Goal: Information Seeking & Learning: Find specific fact

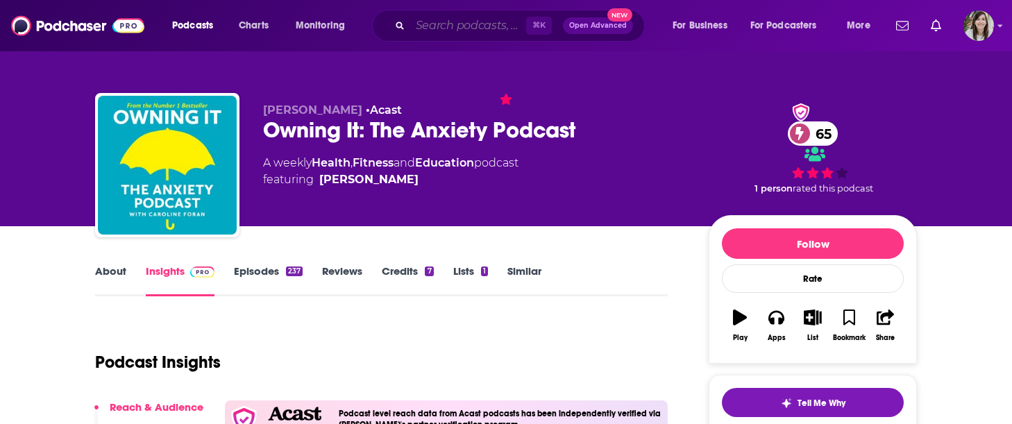
click at [476, 22] on input "Search podcasts, credits, & more..." at bounding box center [468, 26] width 116 height 22
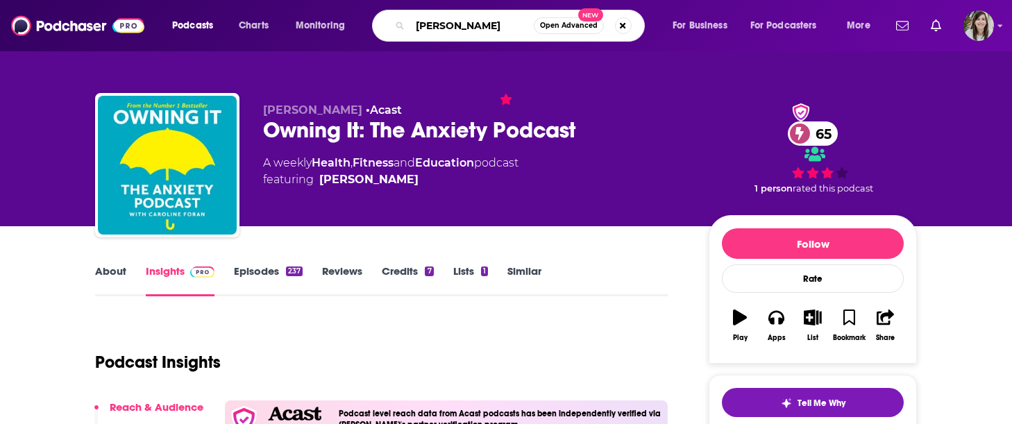
type input "andreea coscai"
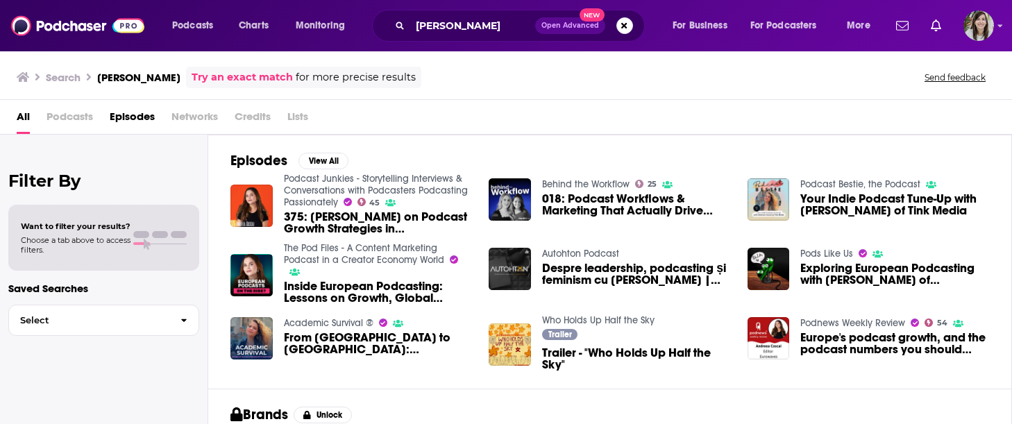
click at [119, 117] on span "Episodes" at bounding box center [132, 120] width 45 height 28
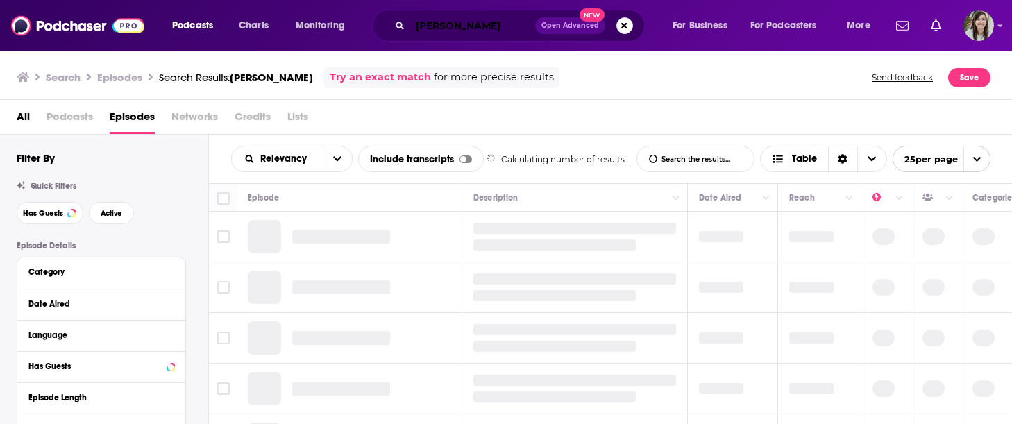
click at [490, 31] on input "andreea coscai" at bounding box center [472, 26] width 125 height 22
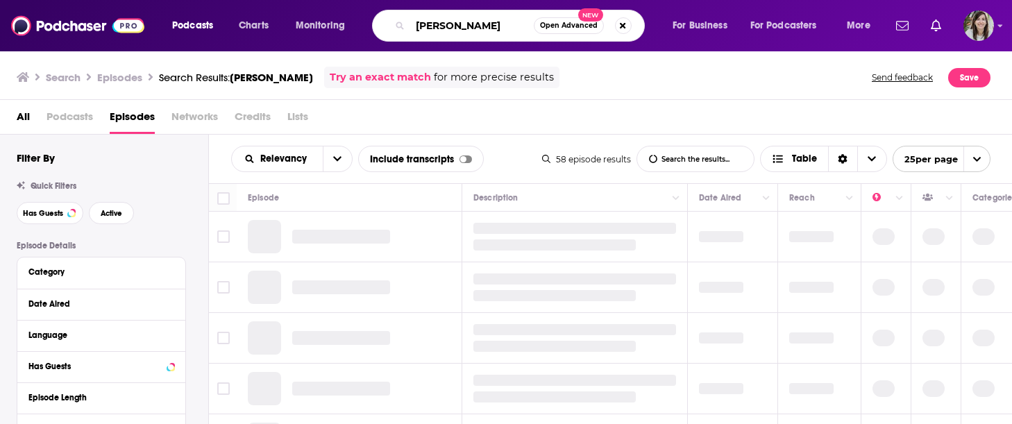
click at [490, 31] on input "andreea coscai" at bounding box center [472, 26] width 124 height 22
click at [624, 25] on button "Search podcasts, credits, & more..." at bounding box center [623, 25] width 17 height 17
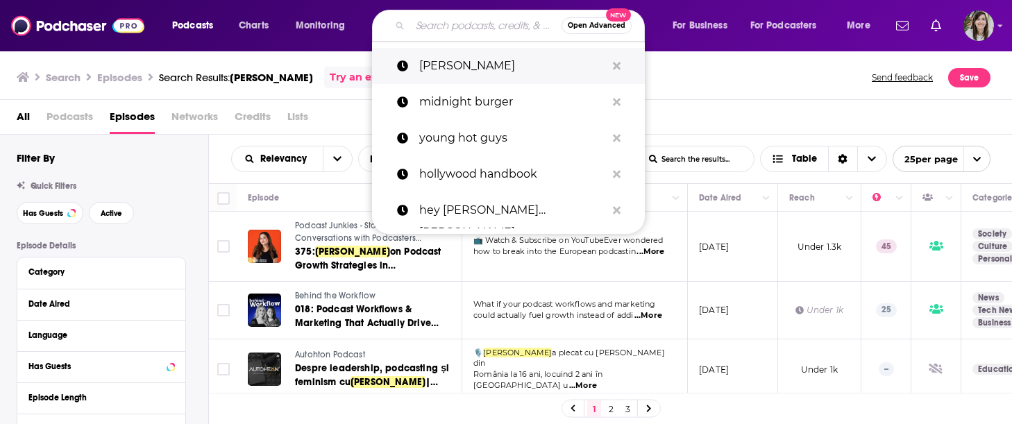
click at [617, 65] on icon "Search podcasts, credits, & more..." at bounding box center [617, 66] width 8 height 8
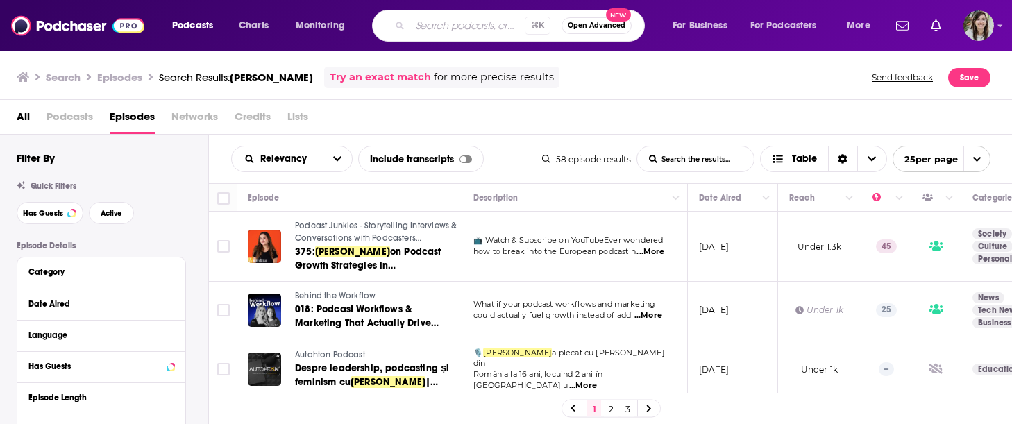
click at [722, 82] on div "Search Episodes Search Results: andreea coscai Try an exact match for more prec…" at bounding box center [504, 78] width 974 height 22
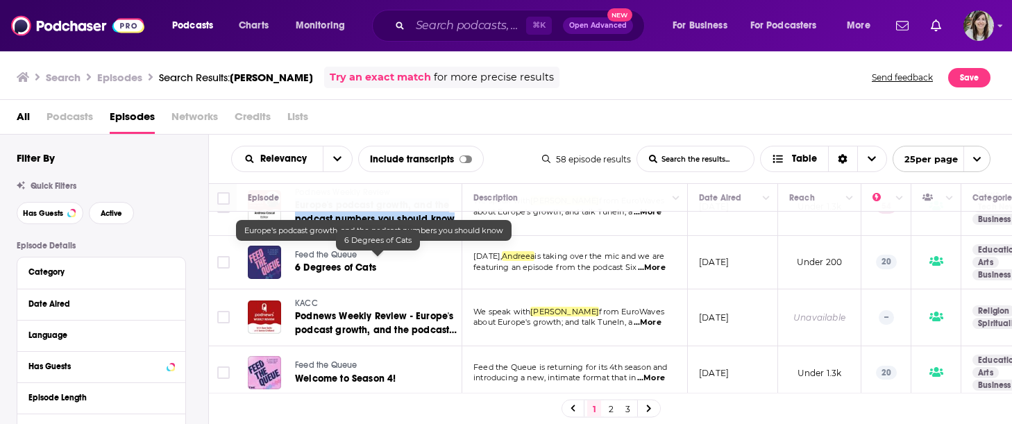
scroll to position [521, 0]
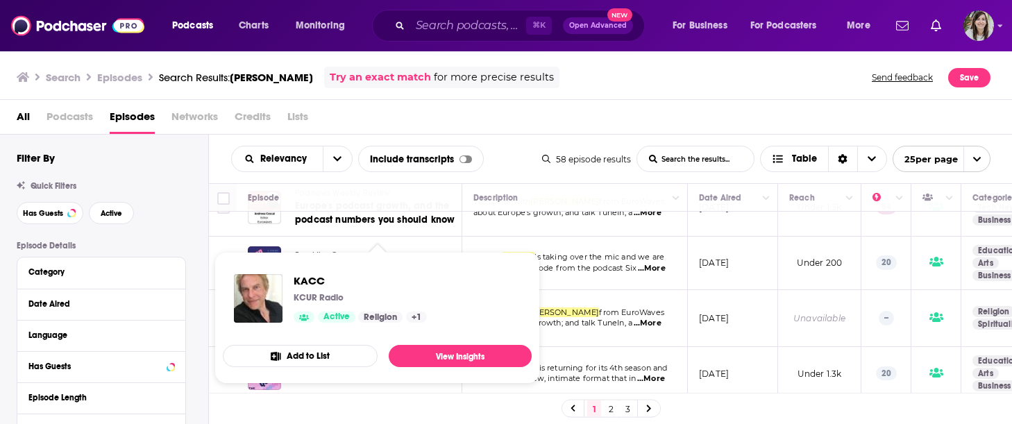
click at [510, 237] on td "Today, Andreea is taking over the mic and we are featuring an episode from the …" at bounding box center [575, 263] width 226 height 53
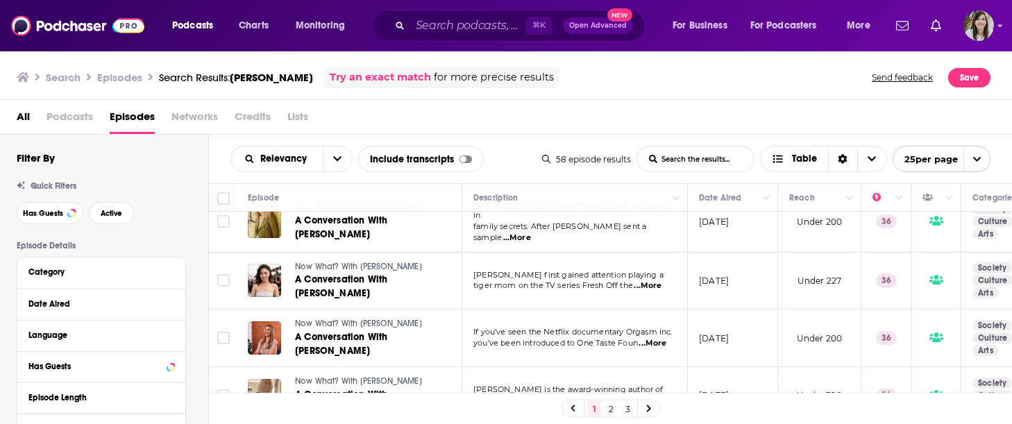
scroll to position [1249, 0]
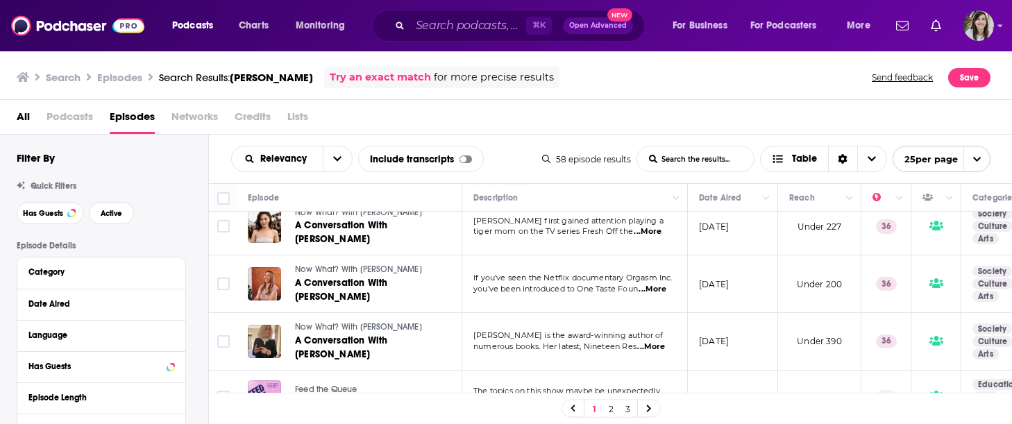
click at [607, 410] on link "2" at bounding box center [611, 409] width 14 height 17
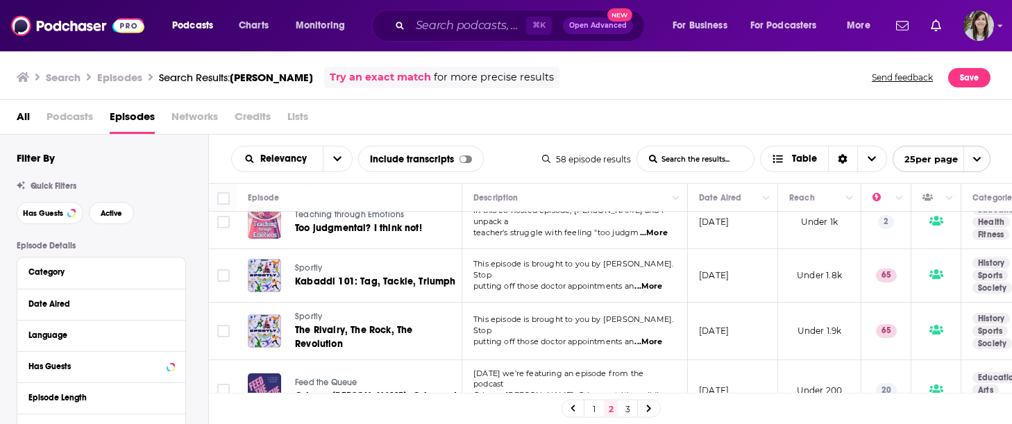
scroll to position [1200, 0]
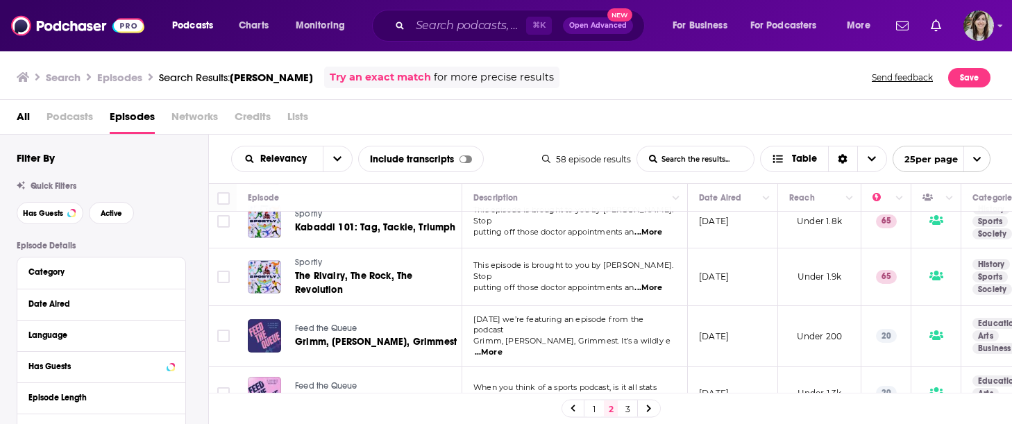
click at [624, 417] on div "1 2 3" at bounding box center [611, 409] width 99 height 18
click at [625, 413] on link "3" at bounding box center [628, 409] width 14 height 17
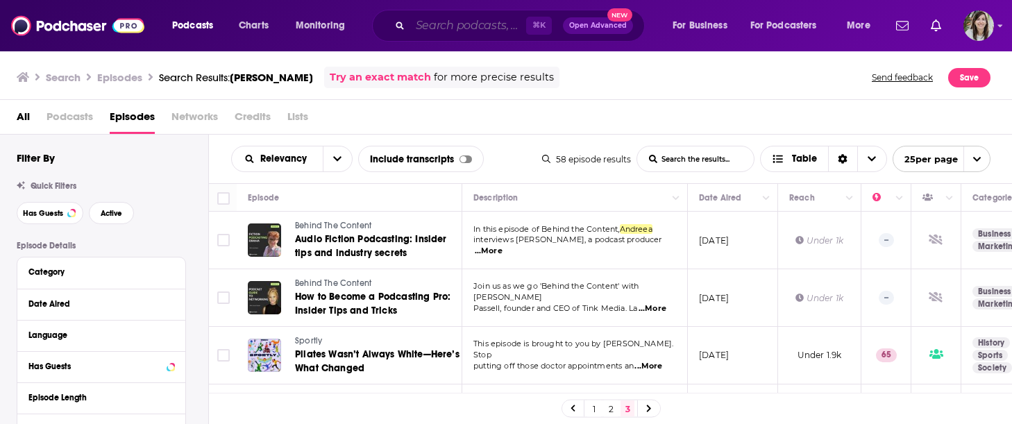
click at [438, 28] on input "Search podcasts, credits, & more..." at bounding box center [468, 26] width 116 height 22
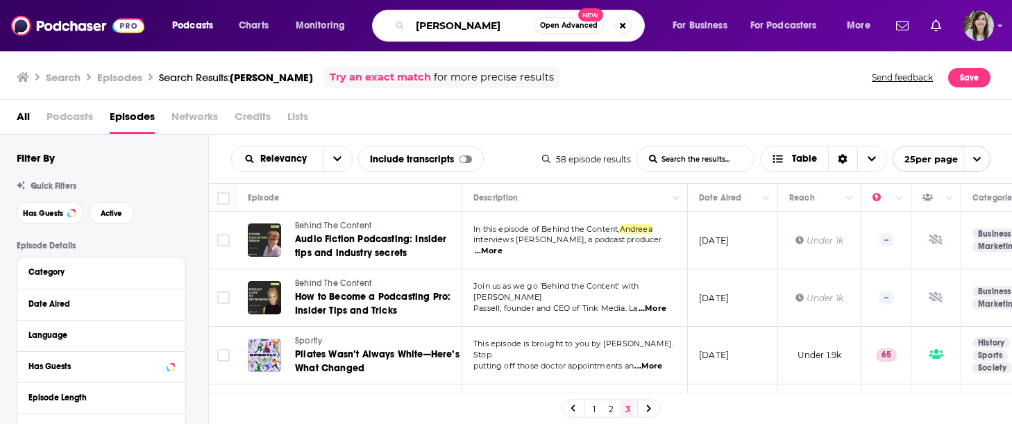
type input "jullian androkae"
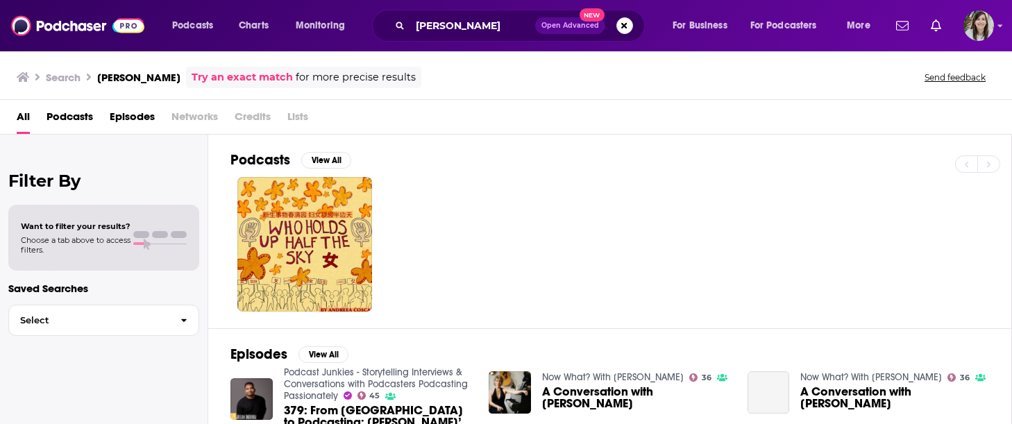
click at [140, 109] on span "Episodes" at bounding box center [132, 120] width 45 height 28
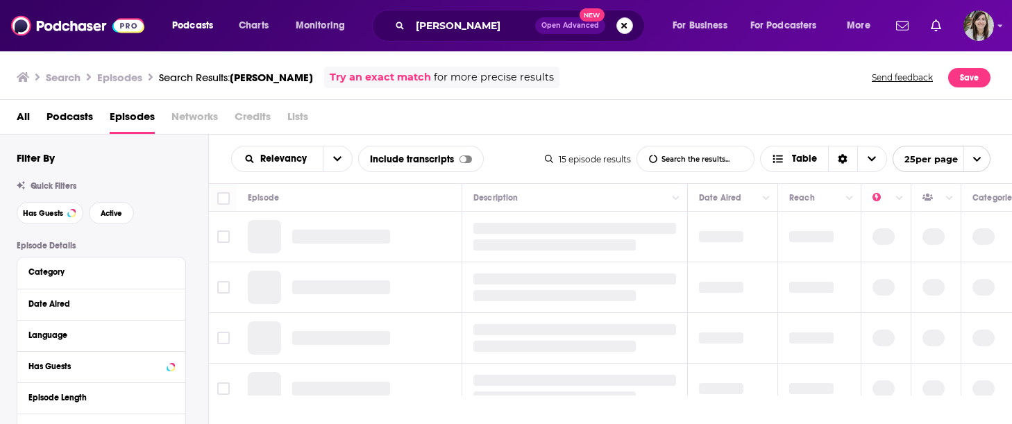
click at [629, 31] on button "Search podcasts, credits, & more..." at bounding box center [625, 25] width 17 height 17
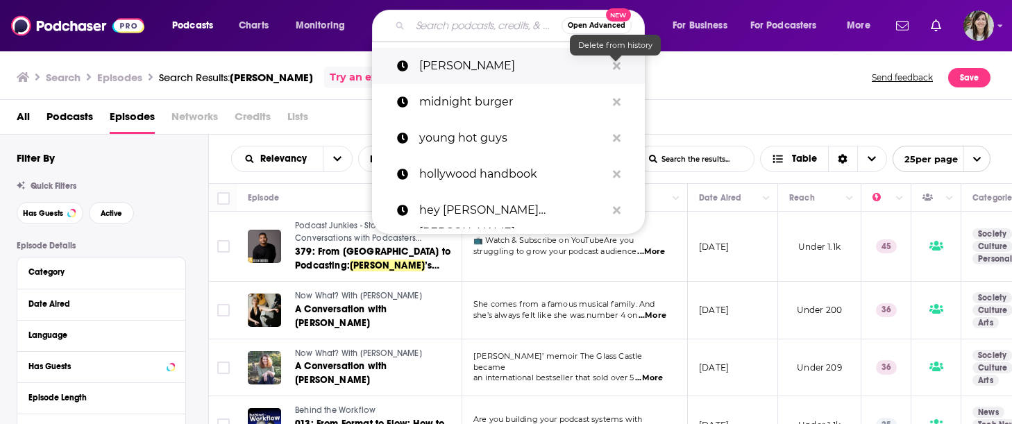
click at [621, 66] on button "Search podcasts, credits, & more..." at bounding box center [617, 66] width 22 height 26
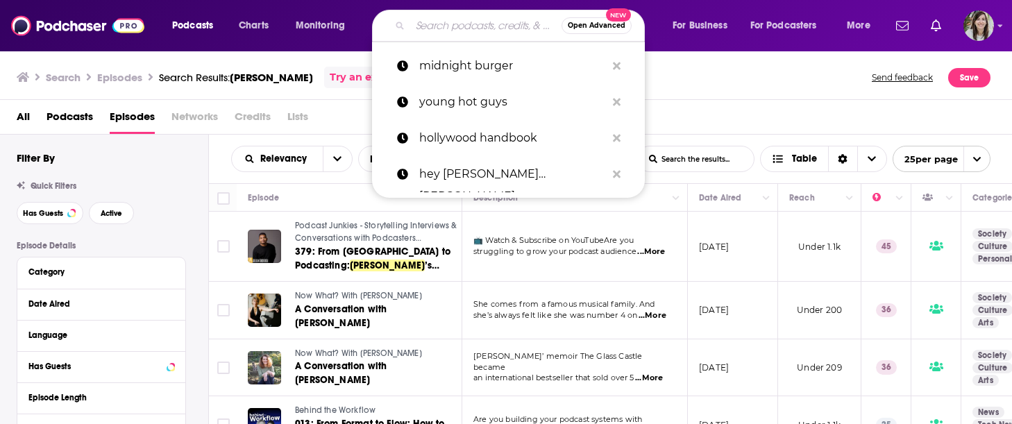
click at [711, 73] on div "Search Episodes Search Results: jullian androkae Try an exact match for more pr…" at bounding box center [504, 78] width 974 height 22
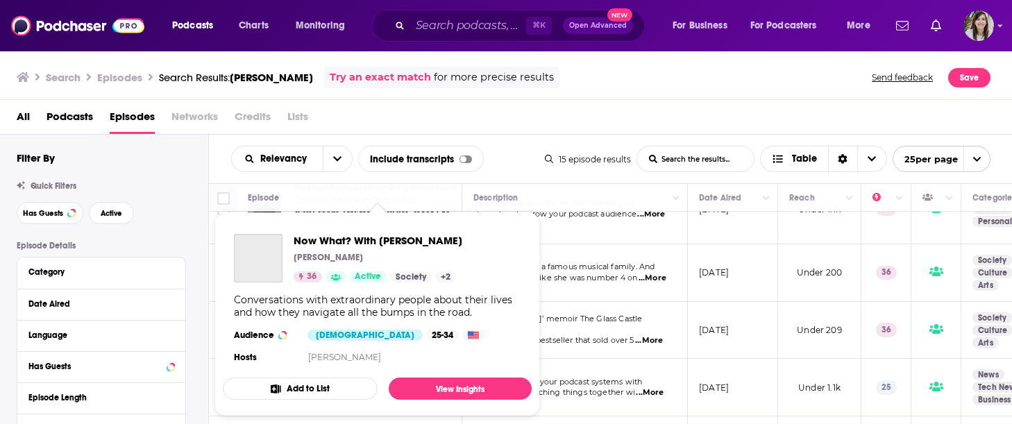
scroll to position [33, 0]
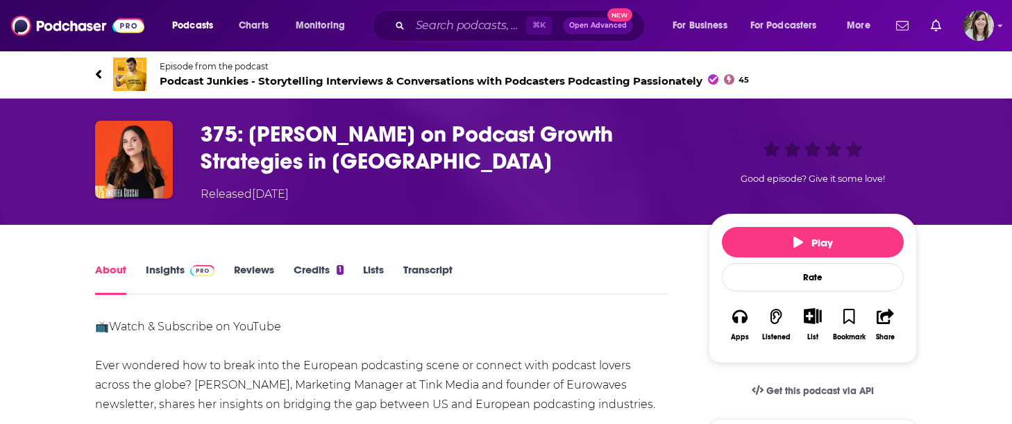
click at [260, 148] on h1 "375: Andreea Coscai on Podcast Growth Strategies in Europe" at bounding box center [444, 148] width 486 height 54
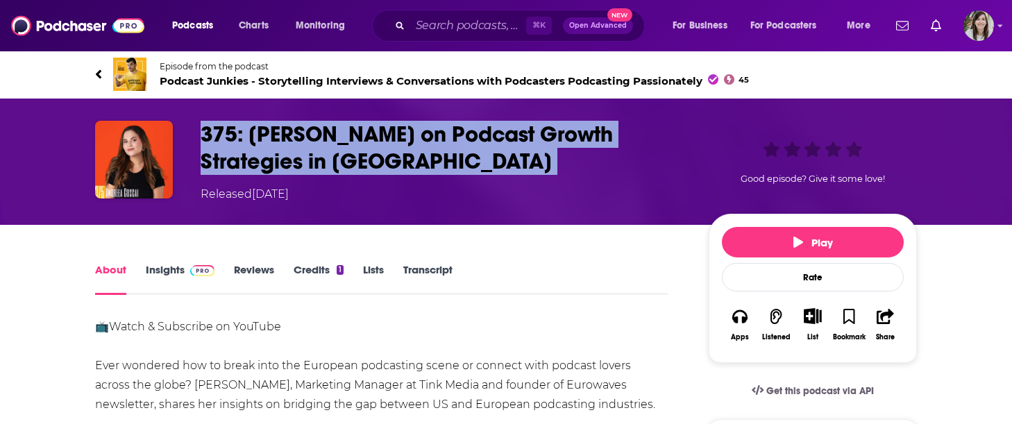
click at [260, 148] on h1 "375: Andreea Coscai on Podcast Growth Strategies in Europe" at bounding box center [444, 148] width 486 height 54
copy h1 "375: Andreea Coscai on Podcast Growth Strategies in Europe"
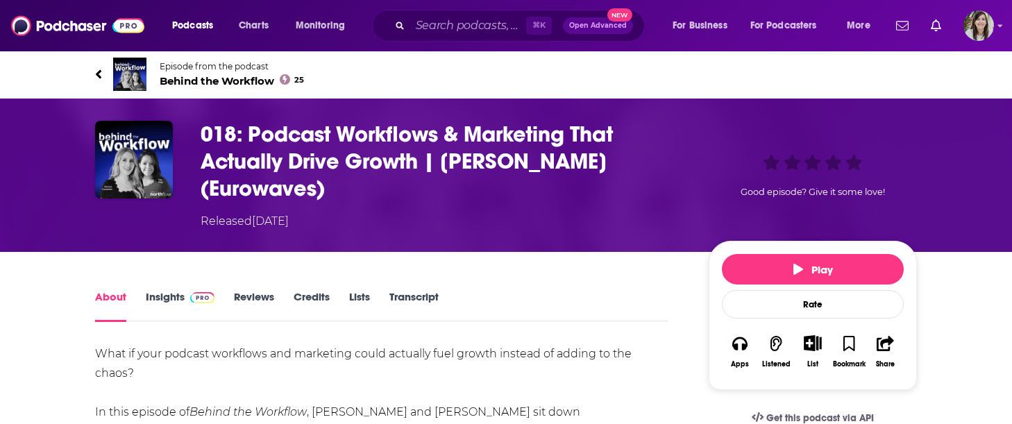
click at [242, 162] on h1 "018: Podcast Workflows & Marketing That Actually Drive Growth | Andreea Coscai …" at bounding box center [444, 161] width 486 height 81
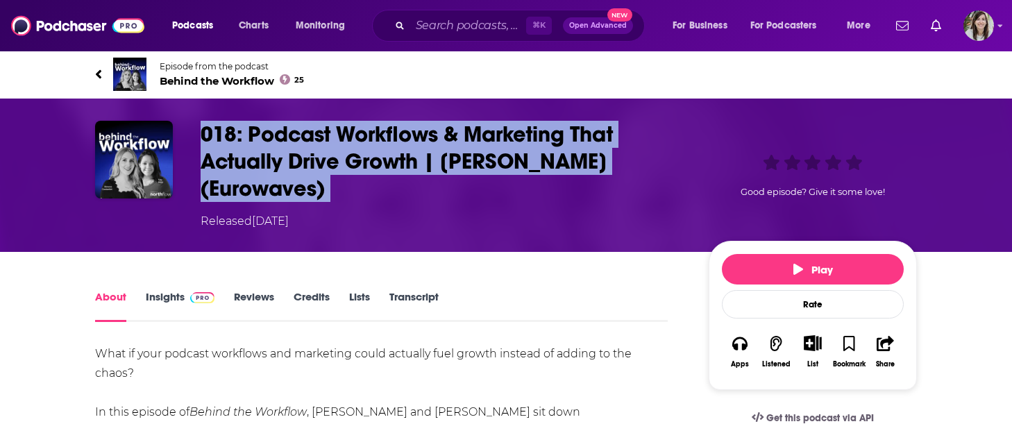
click at [242, 162] on h1 "018: Podcast Workflows & Marketing That Actually Drive Growth | Andreea Coscai …" at bounding box center [444, 161] width 486 height 81
copy h1 "018: Podcast Workflows & Marketing That Actually Drive Growth | Andreea Coscai …"
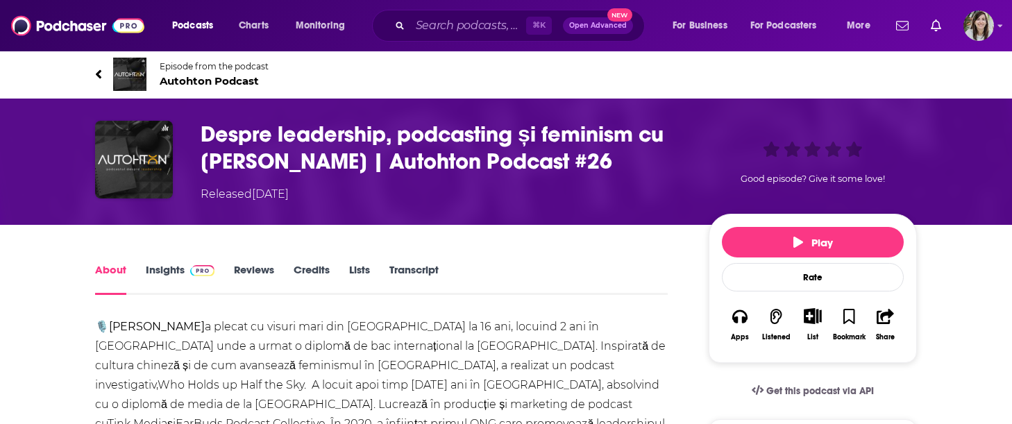
click at [273, 154] on h1 "Despre leadership, podcasting și feminism cu [PERSON_NAME] | Autohton Podcast #…" at bounding box center [444, 148] width 486 height 54
click at [273, 154] on h1 "Despre leadership, podcasting și feminism cu Andreea Coscai | Autohton Podcast …" at bounding box center [444, 148] width 486 height 54
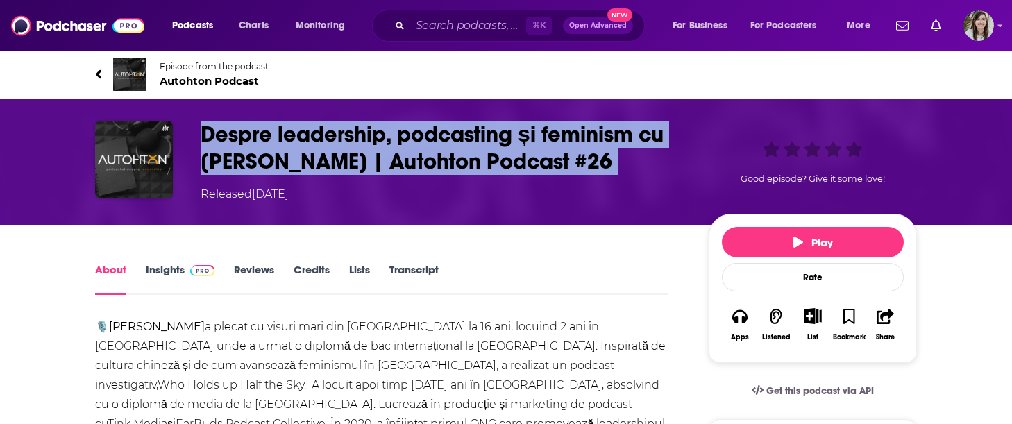
click at [273, 154] on h1 "Despre leadership, podcasting și feminism cu Andreea Coscai | Autohton Podcast …" at bounding box center [444, 148] width 486 height 54
copy h1 "Despre leadership, podcasting și feminism cu Andreea Coscai | Autohton Podcast …"
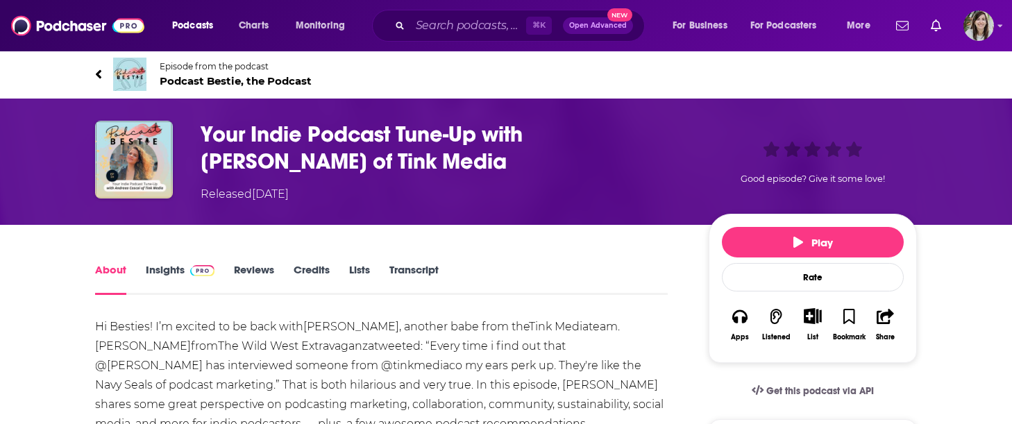
click at [256, 162] on h1 "Your Indie Podcast Tune-Up with Andreea Coscai of Tink Media" at bounding box center [444, 148] width 486 height 54
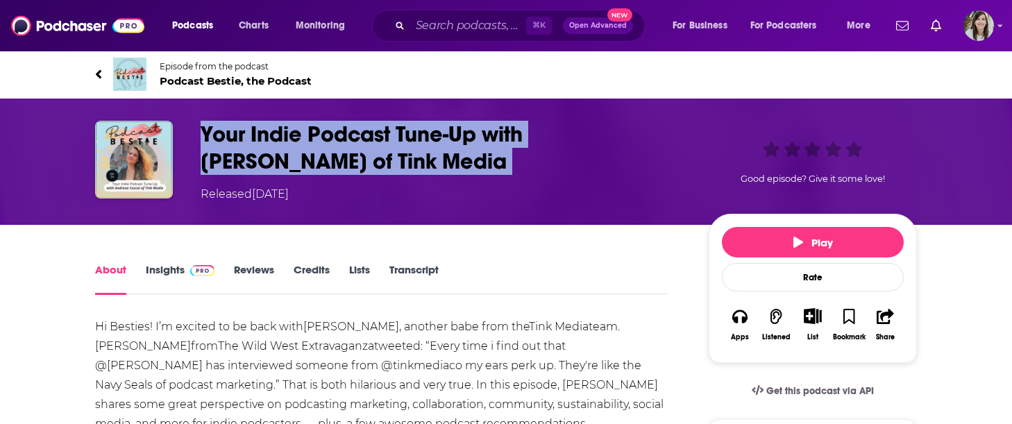
click at [256, 162] on h1 "Your Indie Podcast Tune-Up with Andreea Coscai of Tink Media" at bounding box center [444, 148] width 486 height 54
copy h1 "Your Indie Podcast Tune-Up with Andreea Coscai of Tink Media"
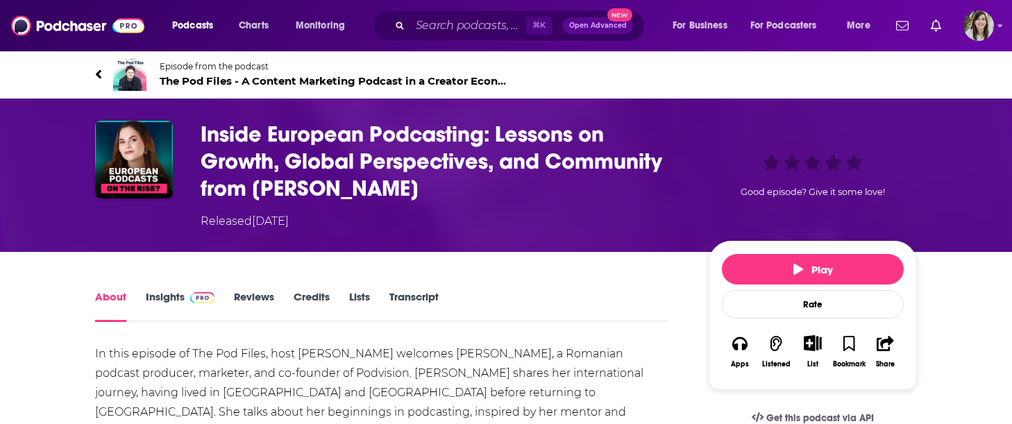
click at [267, 170] on h1 "Inside European Podcasting: Lessons on Growth, Global Perspectives, and Communi…" at bounding box center [444, 161] width 486 height 81
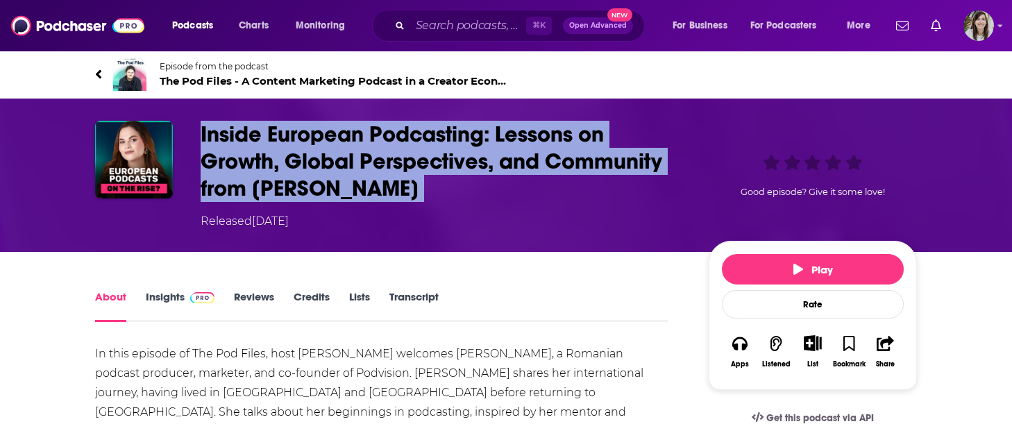
click at [267, 170] on h1 "Inside European Podcasting: Lessons on Growth, Global Perspectives, and Communi…" at bounding box center [444, 161] width 486 height 81
copy h1 "Inside European Podcasting: Lessons on Growth, Global Perspectives, and Communi…"
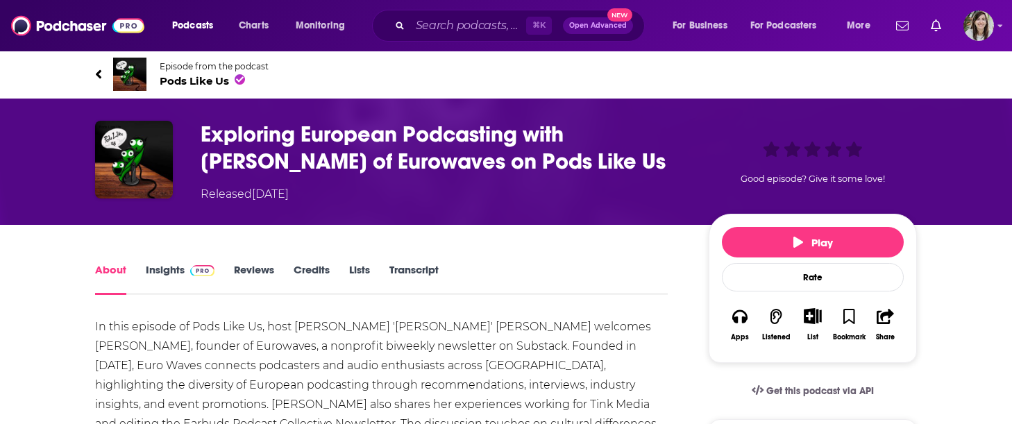
click at [278, 140] on h1 "Exploring European Podcasting with Andreea Coscai of Eurowaves on Pods Like Us" at bounding box center [444, 148] width 486 height 54
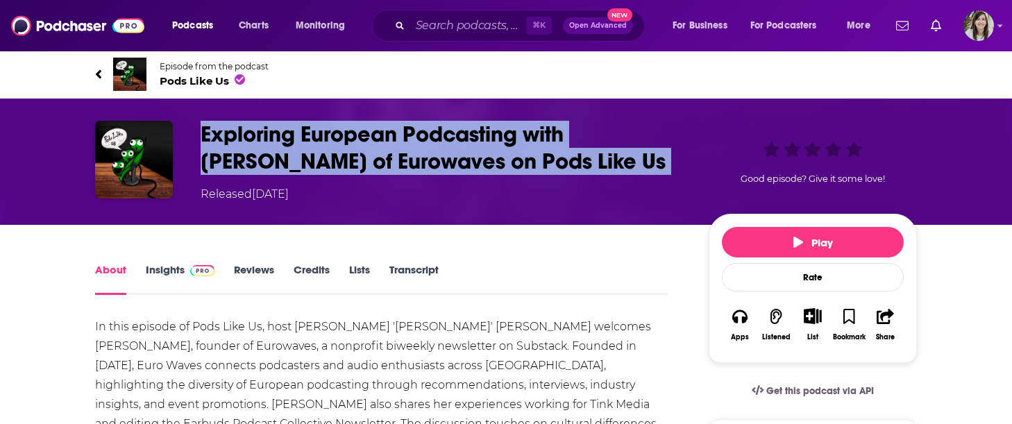
click at [278, 140] on h1 "Exploring European Podcasting with Andreea Coscai of Eurowaves on Pods Like Us" at bounding box center [444, 148] width 486 height 54
copy h1 "Exploring European Podcasting with Andreea Coscai of Eurowaves on Pods Like Us"
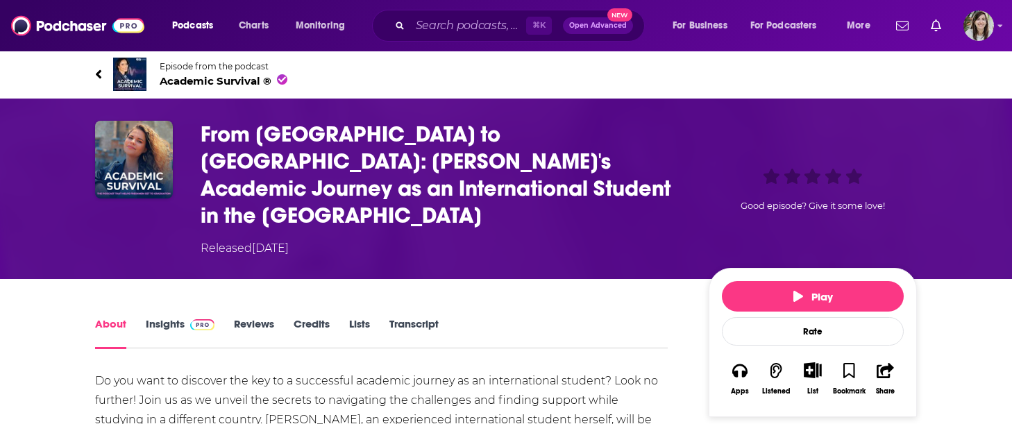
click at [264, 147] on h1 "From Bucharest to Bennington: Andreea Coscai's Academic Journey as an Internati…" at bounding box center [444, 175] width 486 height 108
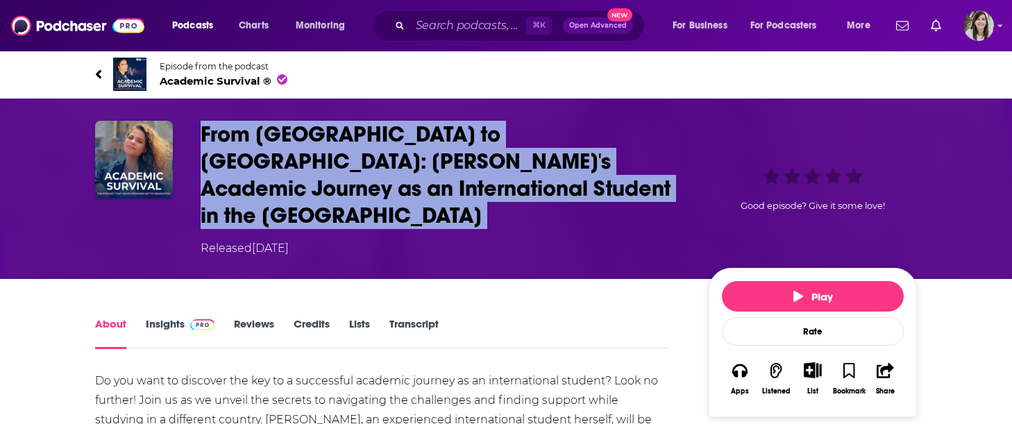
click at [264, 147] on h1 "From Bucharest to Bennington: Andreea Coscai's Academic Journey as an Internati…" at bounding box center [444, 175] width 486 height 108
copy h1 "From Bucharest to Bennington: Andreea Coscai's Academic Journey as an Internati…"
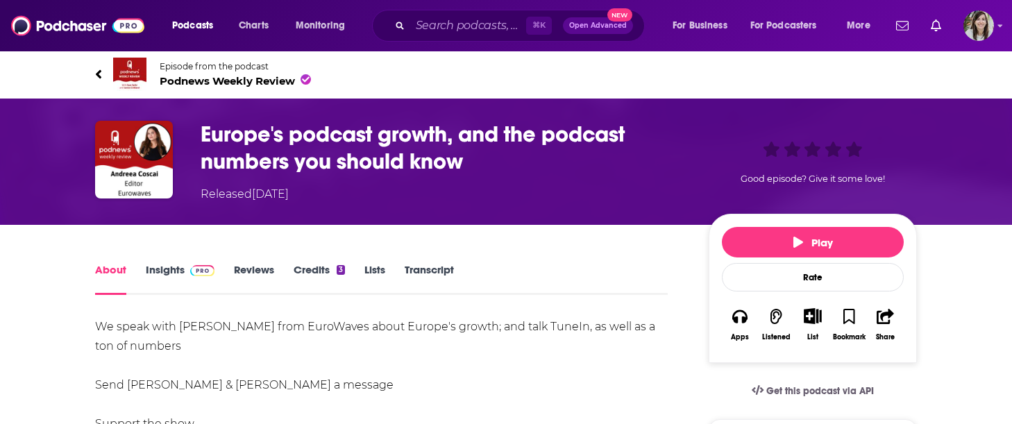
click at [331, 151] on h1 "Europe's podcast growth, and the podcast numbers you should know" at bounding box center [444, 148] width 486 height 54
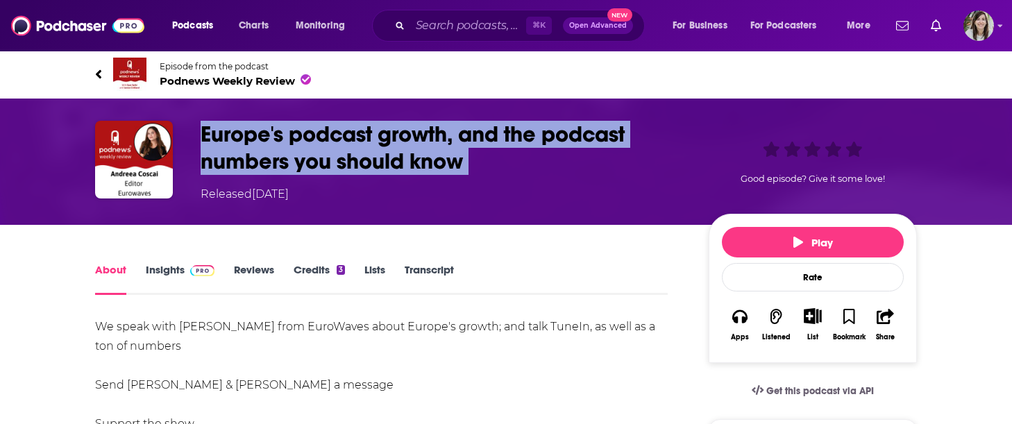
click at [331, 151] on h1 "Europe's podcast growth, and the podcast numbers you should know" at bounding box center [444, 148] width 486 height 54
copy h1 "Europe's podcast growth, and the podcast numbers you should know"
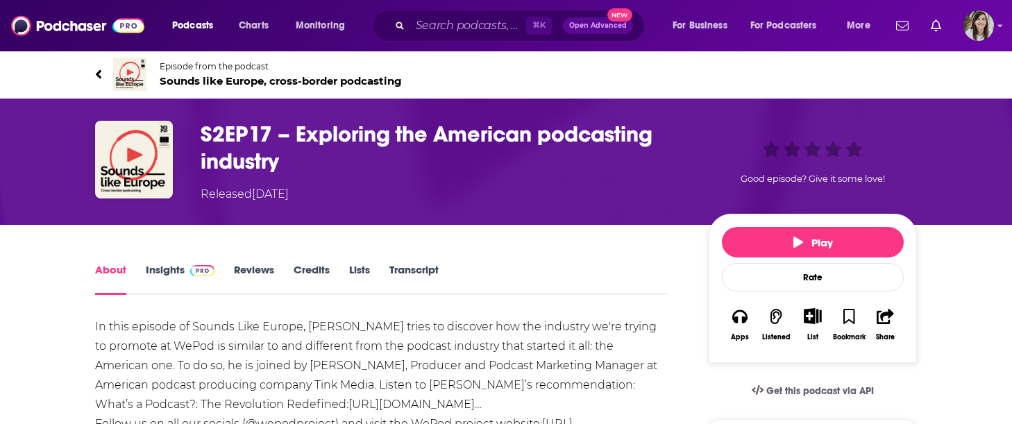
click at [315, 92] on div "Episode from the podcast Sounds like Europe, cross-border podcasting Next Episo…" at bounding box center [506, 75] width 822 height 56
click at [310, 120] on div "S2EP17 – Exploring the American podcasting industry Released Monday, 5th May 20…" at bounding box center [506, 162] width 889 height 126
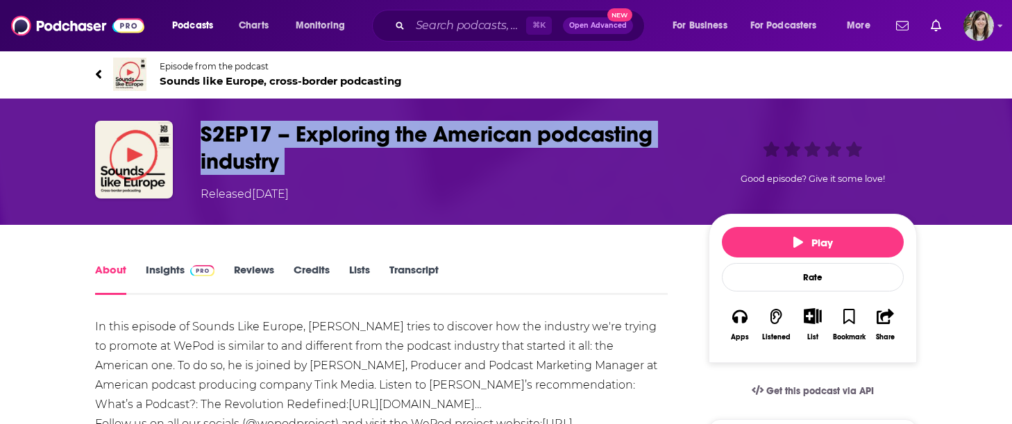
click at [310, 120] on div "S2EP17 – Exploring the American podcasting industry Released Monday, 5th May 20…" at bounding box center [506, 162] width 889 height 126
copy h1 "S2EP17 – Exploring the American podcasting industry"
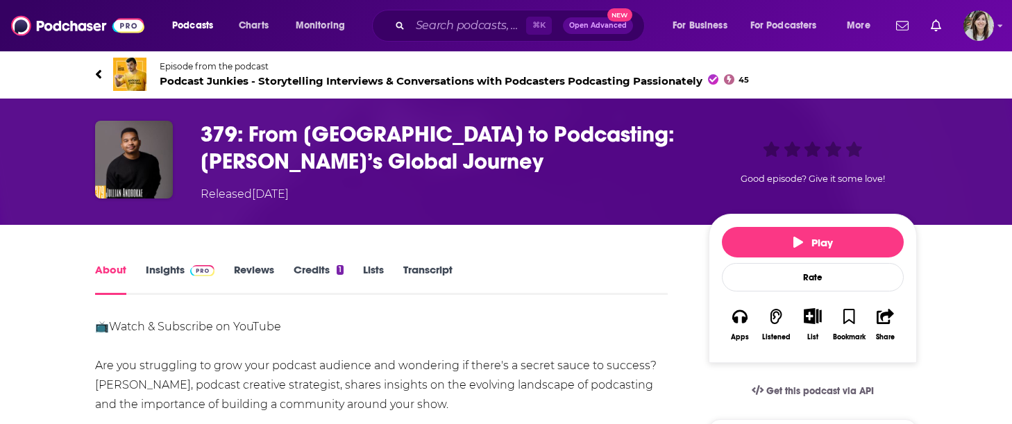
click at [268, 186] on div "Released [DATE]" at bounding box center [245, 194] width 88 height 17
click at [268, 158] on h1 "379: From [GEOGRAPHIC_DATA] to Podcasting: [PERSON_NAME]’s Global Journey" at bounding box center [444, 148] width 486 height 54
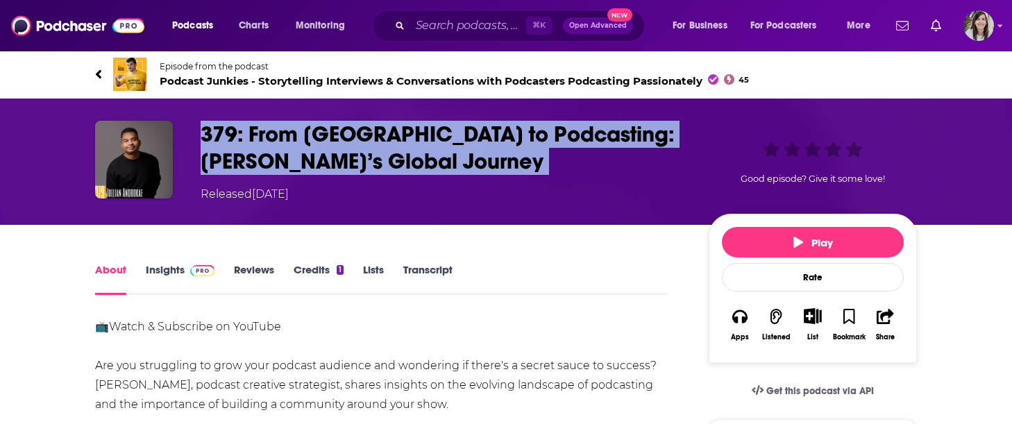
click at [268, 158] on h1 "379: From [GEOGRAPHIC_DATA] to Podcasting: [PERSON_NAME]’s Global Journey" at bounding box center [444, 148] width 486 height 54
copy h1 "379: From [GEOGRAPHIC_DATA] to Podcasting: [PERSON_NAME]’s Global Journey"
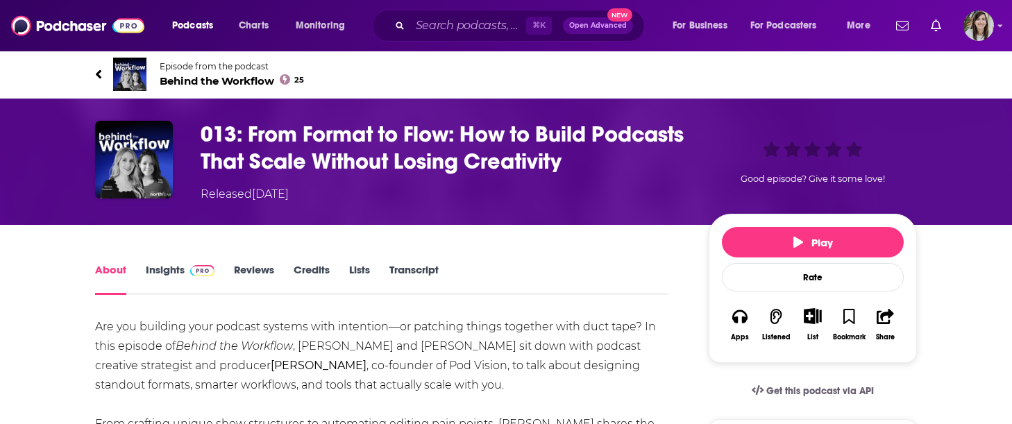
click at [257, 185] on div "013: From Format to Flow: How to Build Podcasts That Scale Without Losing Creat…" at bounding box center [444, 162] width 486 height 82
click at [257, 151] on h1 "013: From Format to Flow: How to Build Podcasts That Scale Without Losing Creat…" at bounding box center [444, 148] width 486 height 54
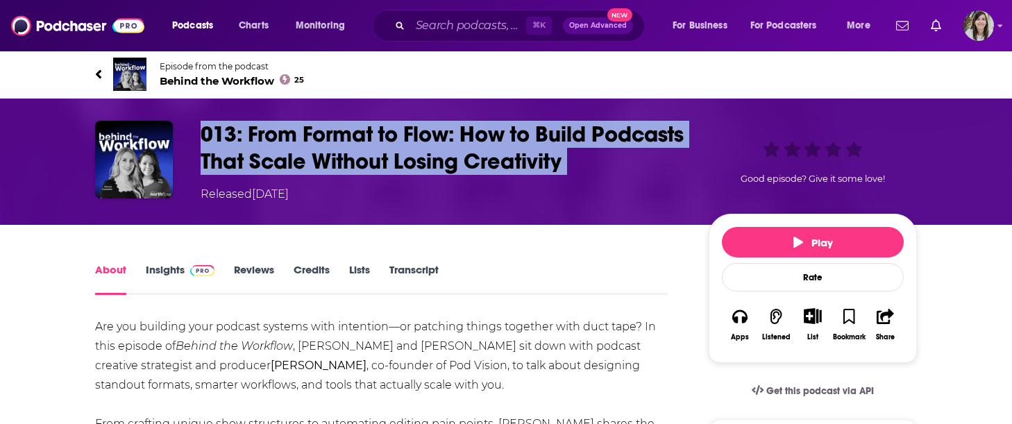
click at [257, 151] on h1 "013: From Format to Flow: How to Build Podcasts That Scale Without Losing Creat…" at bounding box center [444, 148] width 486 height 54
copy h1 "013: From Format to Flow: How to Build Podcasts That Scale Without Losing Creat…"
